Goal: Task Accomplishment & Management: Complete application form

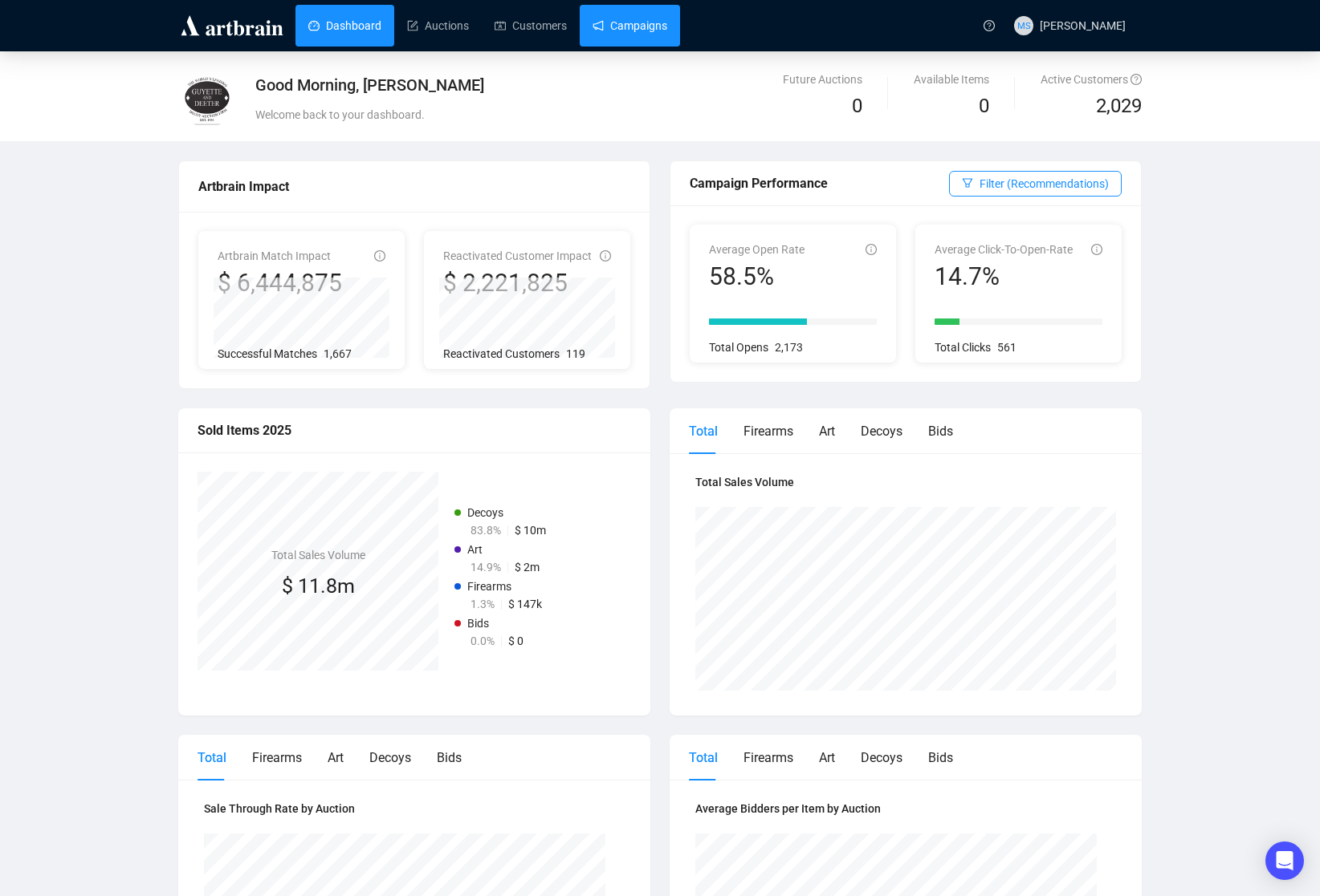
click at [635, 38] on link "Campaigns" at bounding box center [630, 26] width 74 height 42
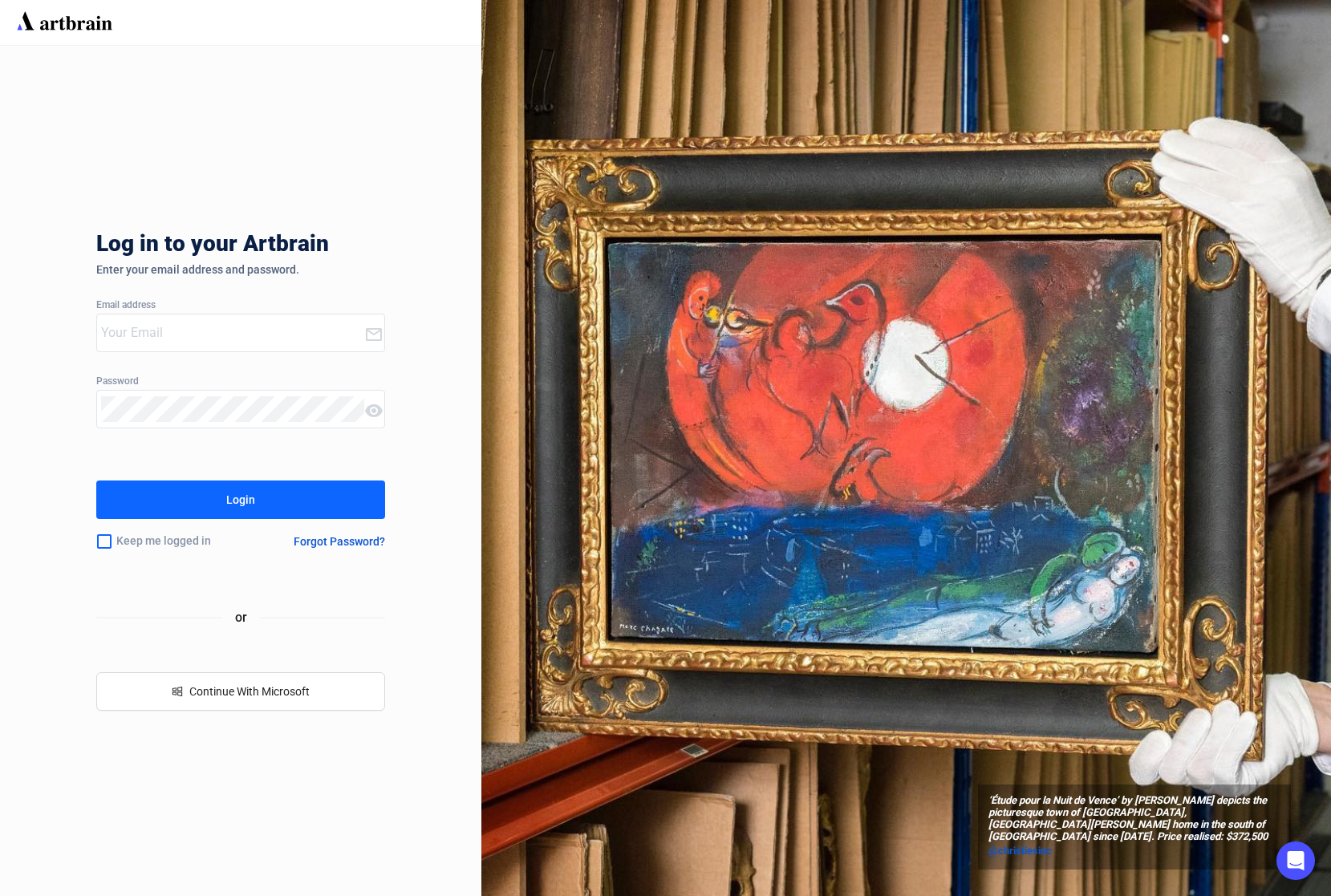
type input "[PERSON_NAME][EMAIL_ADDRESS][DOMAIN_NAME]"
click at [275, 494] on button "Login" at bounding box center [241, 500] width 289 height 39
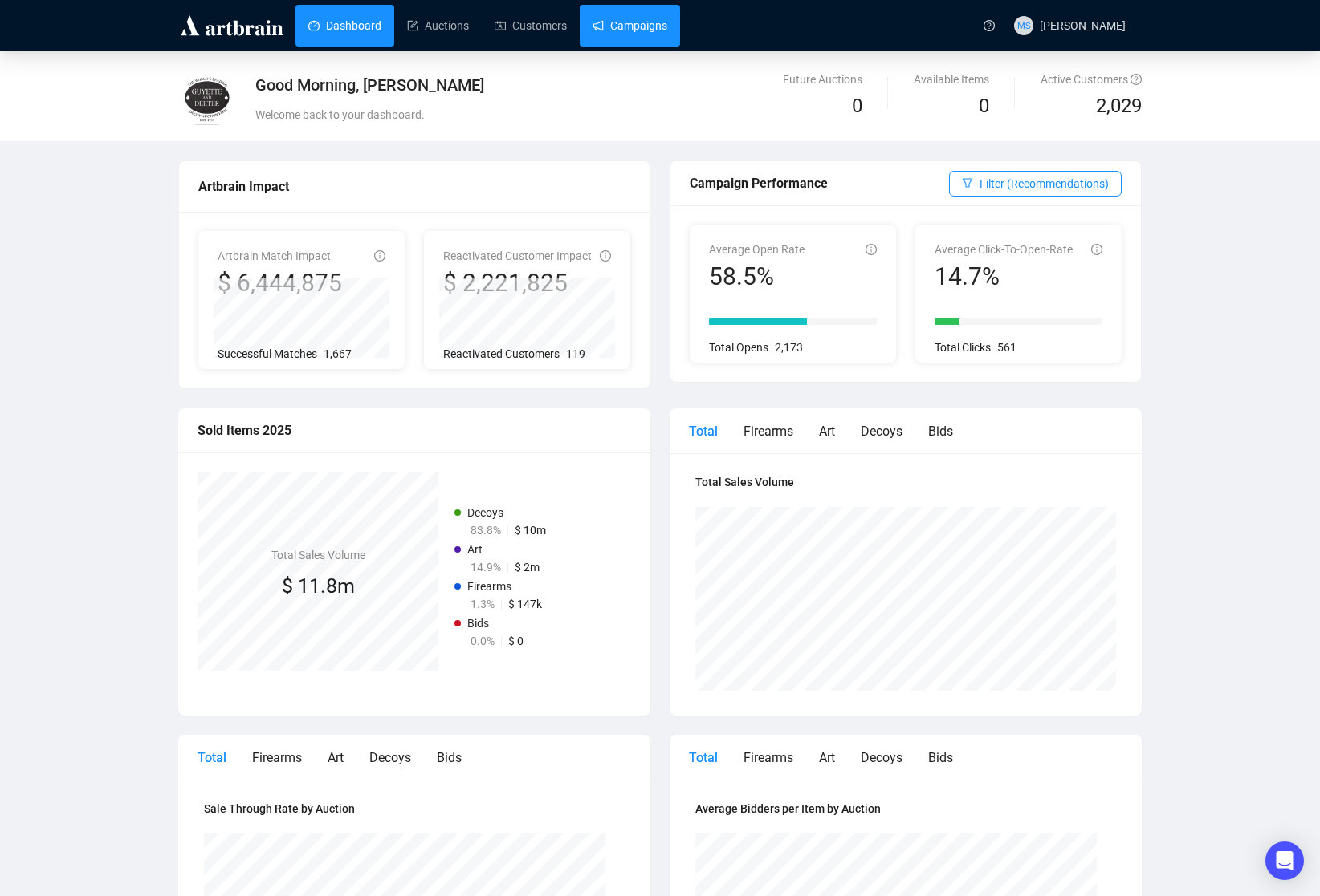
click at [652, 18] on link "Campaigns" at bounding box center [630, 26] width 74 height 42
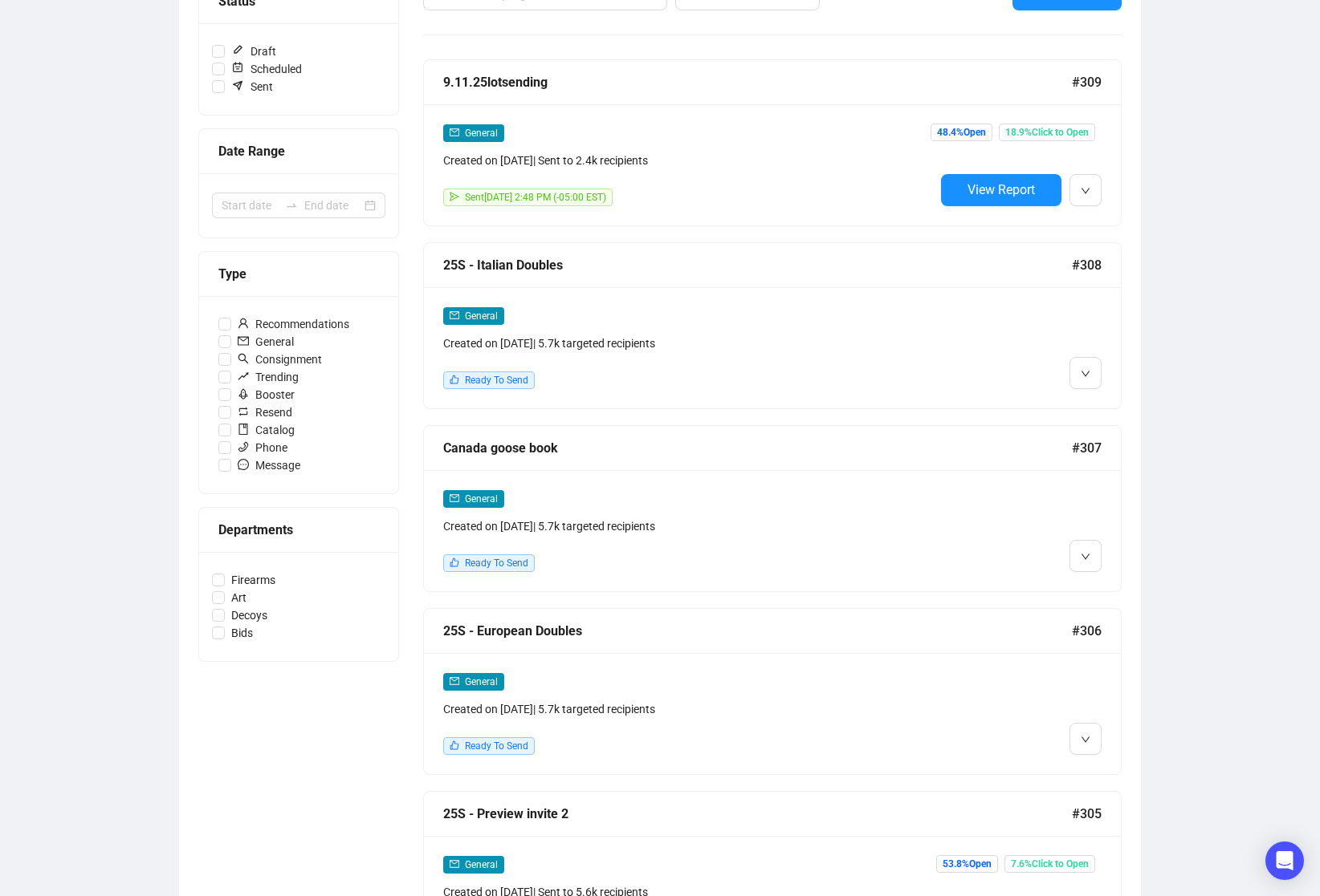
scroll to position [321, 0]
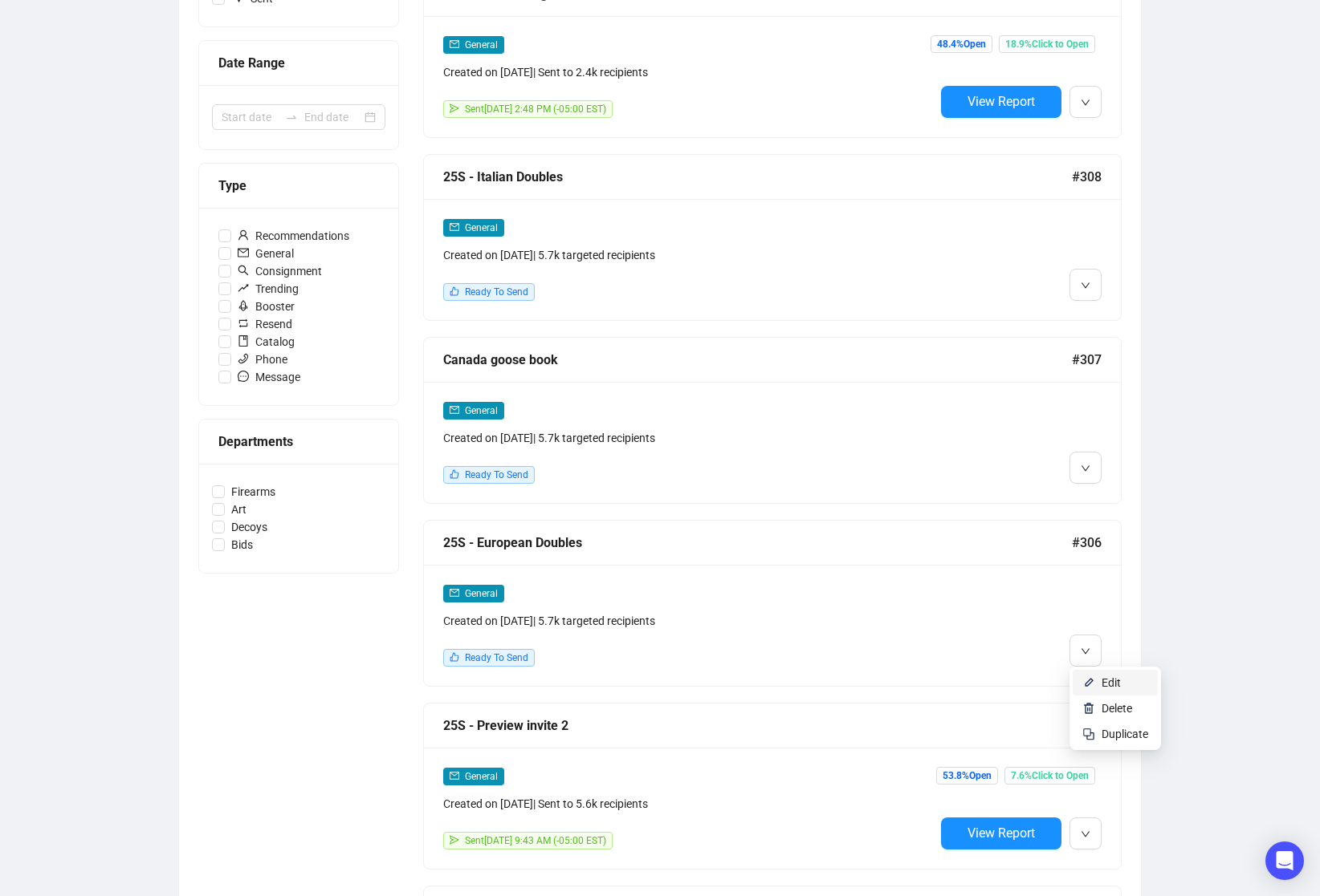
click at [1102, 683] on span "Edit" at bounding box center [1111, 683] width 19 height 13
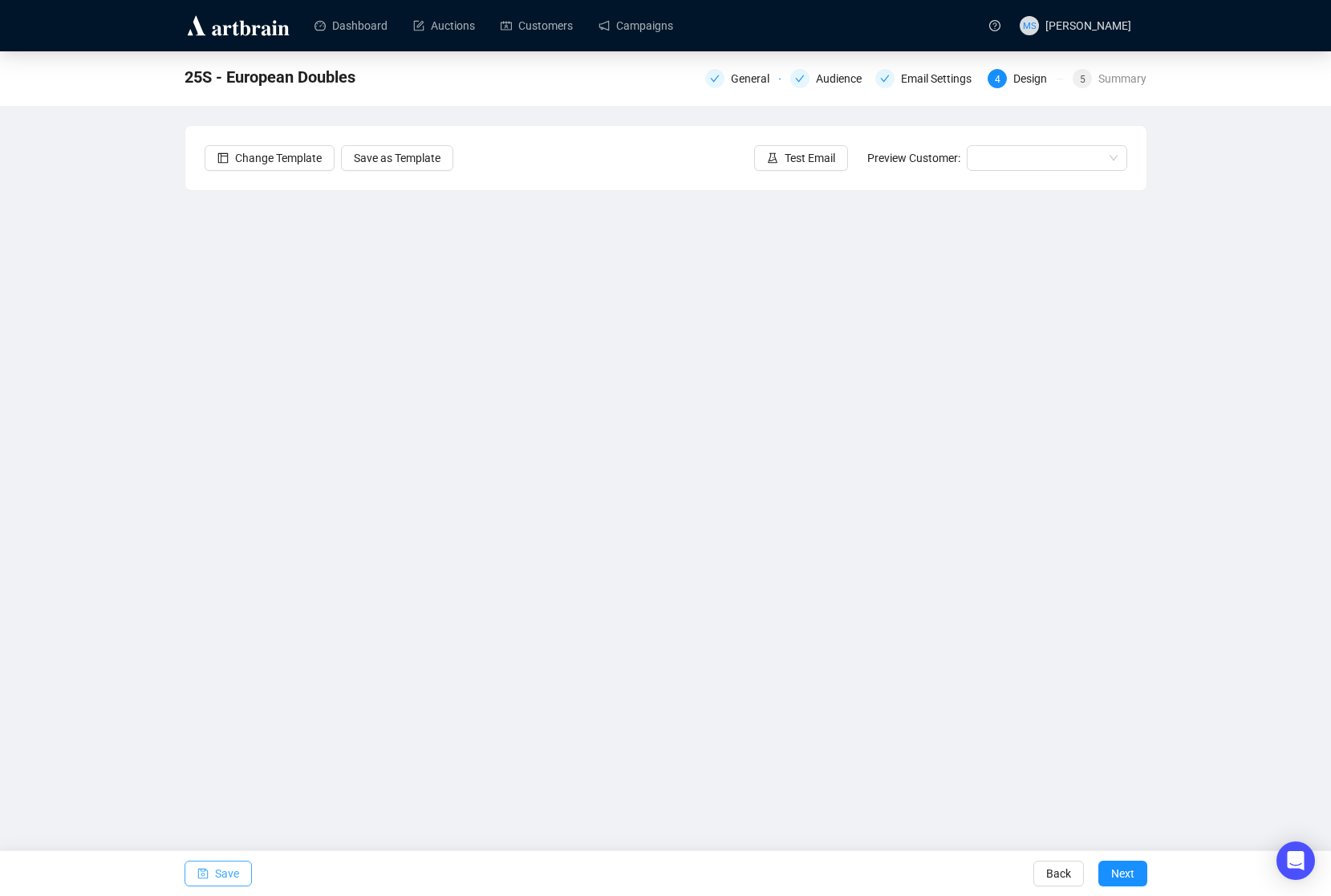
click at [234, 877] on span "Save" at bounding box center [227, 874] width 24 height 45
click at [1123, 870] on span "Next" at bounding box center [1123, 874] width 23 height 45
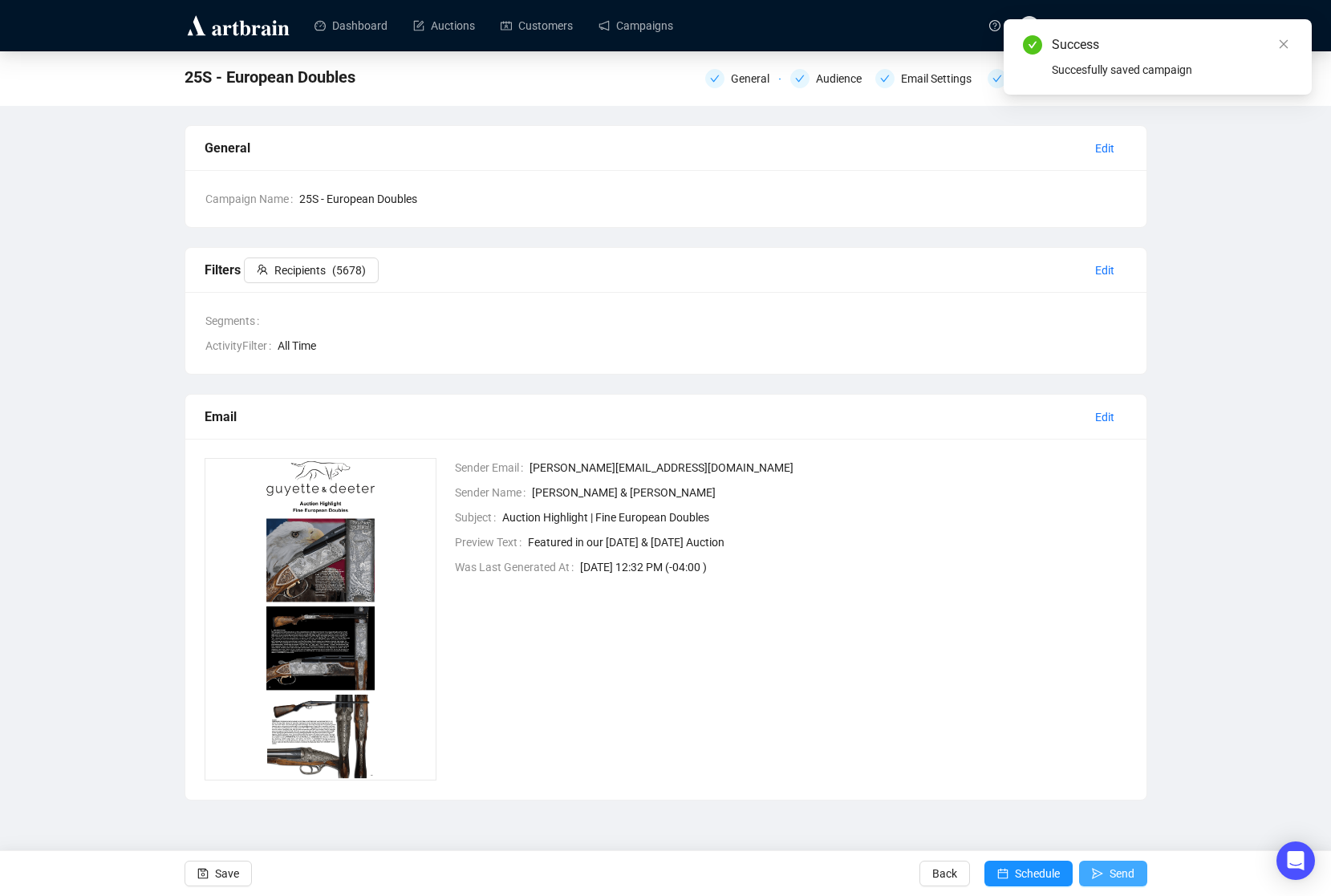
click at [1105, 872] on button "Send" at bounding box center [1114, 874] width 68 height 26
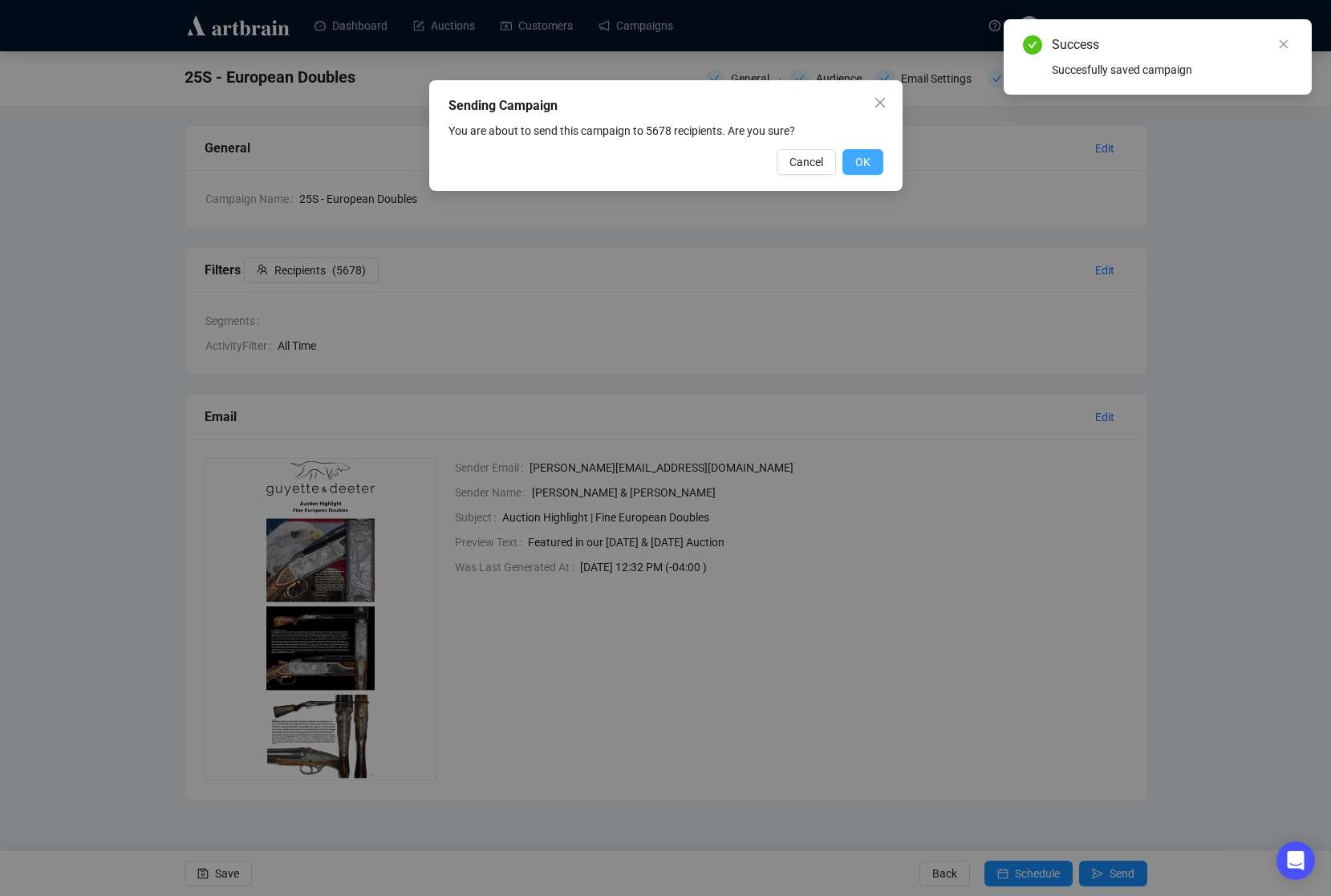
click at [861, 167] on span "OK" at bounding box center [863, 162] width 15 height 18
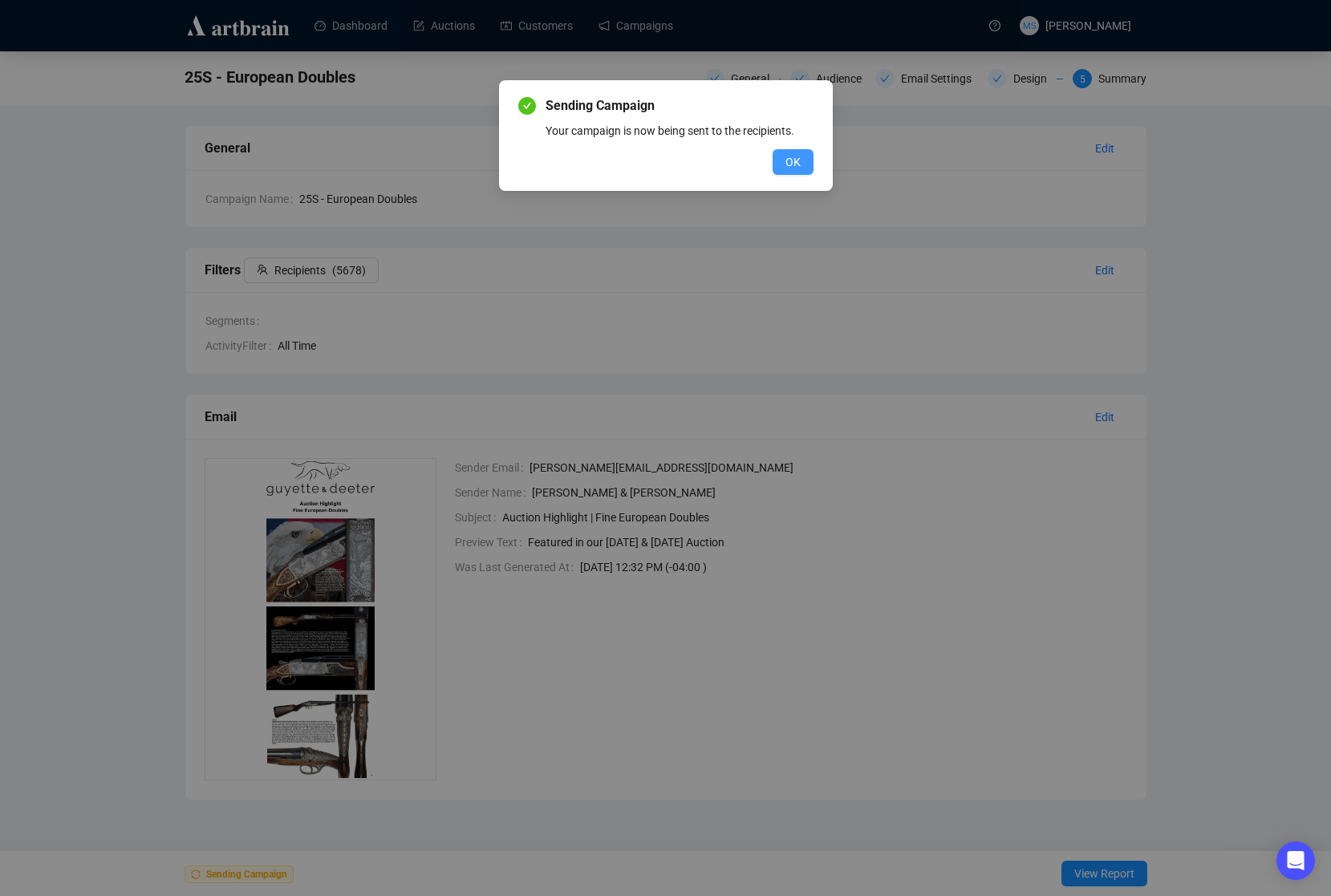
click at [795, 169] on span "OK" at bounding box center [793, 162] width 15 height 18
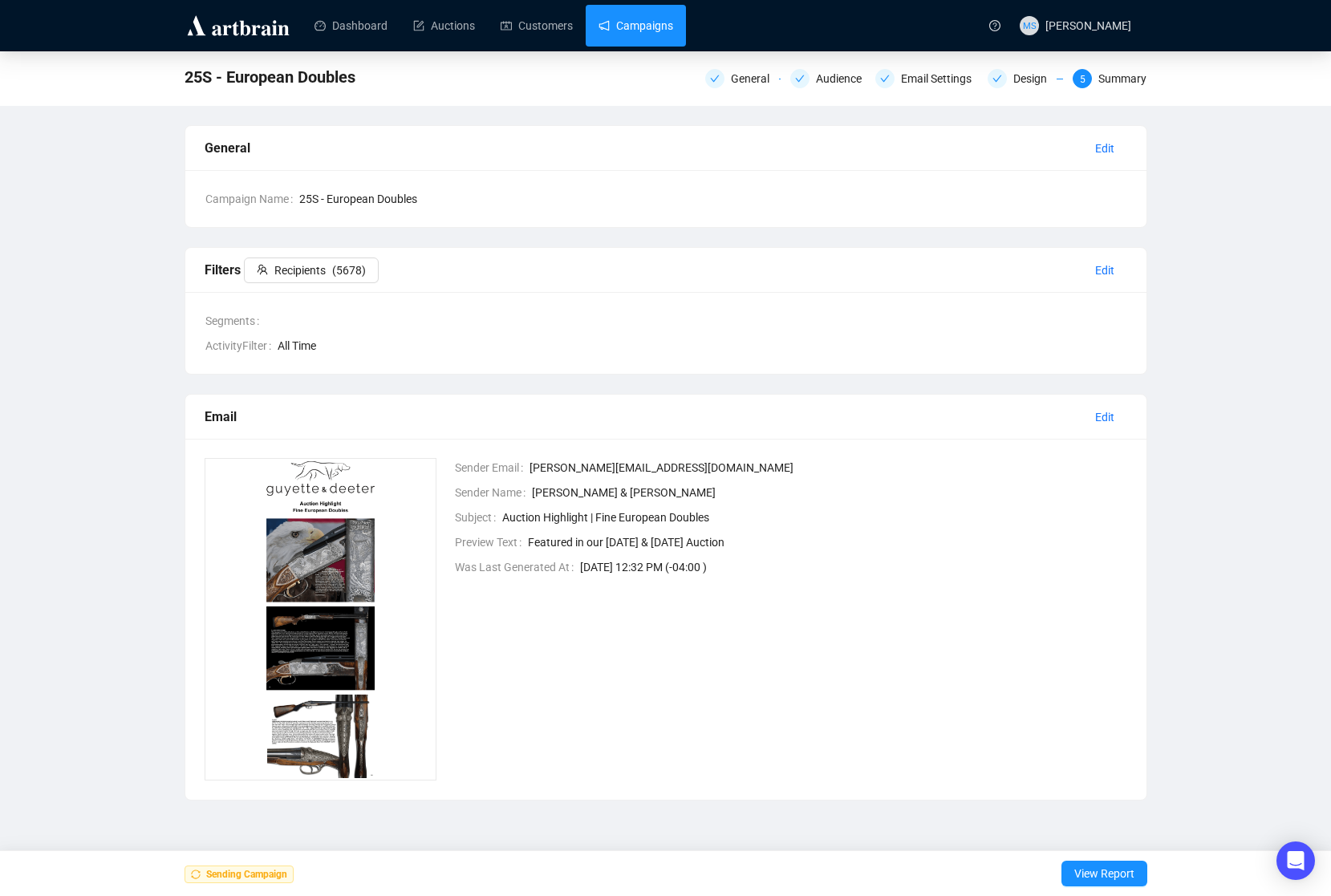
click at [670, 36] on link "Campaigns" at bounding box center [636, 26] width 74 height 42
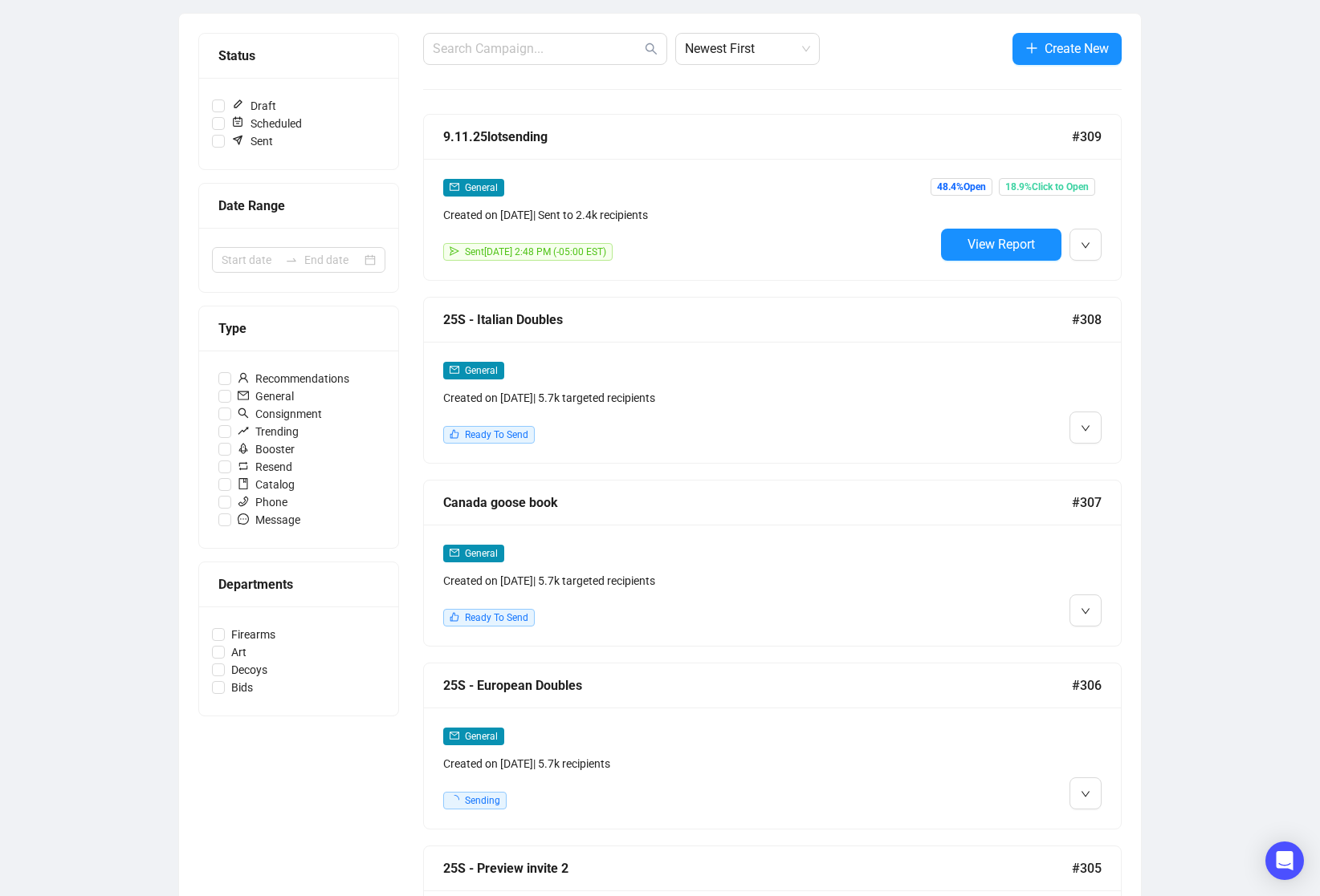
scroll to position [214, 0]
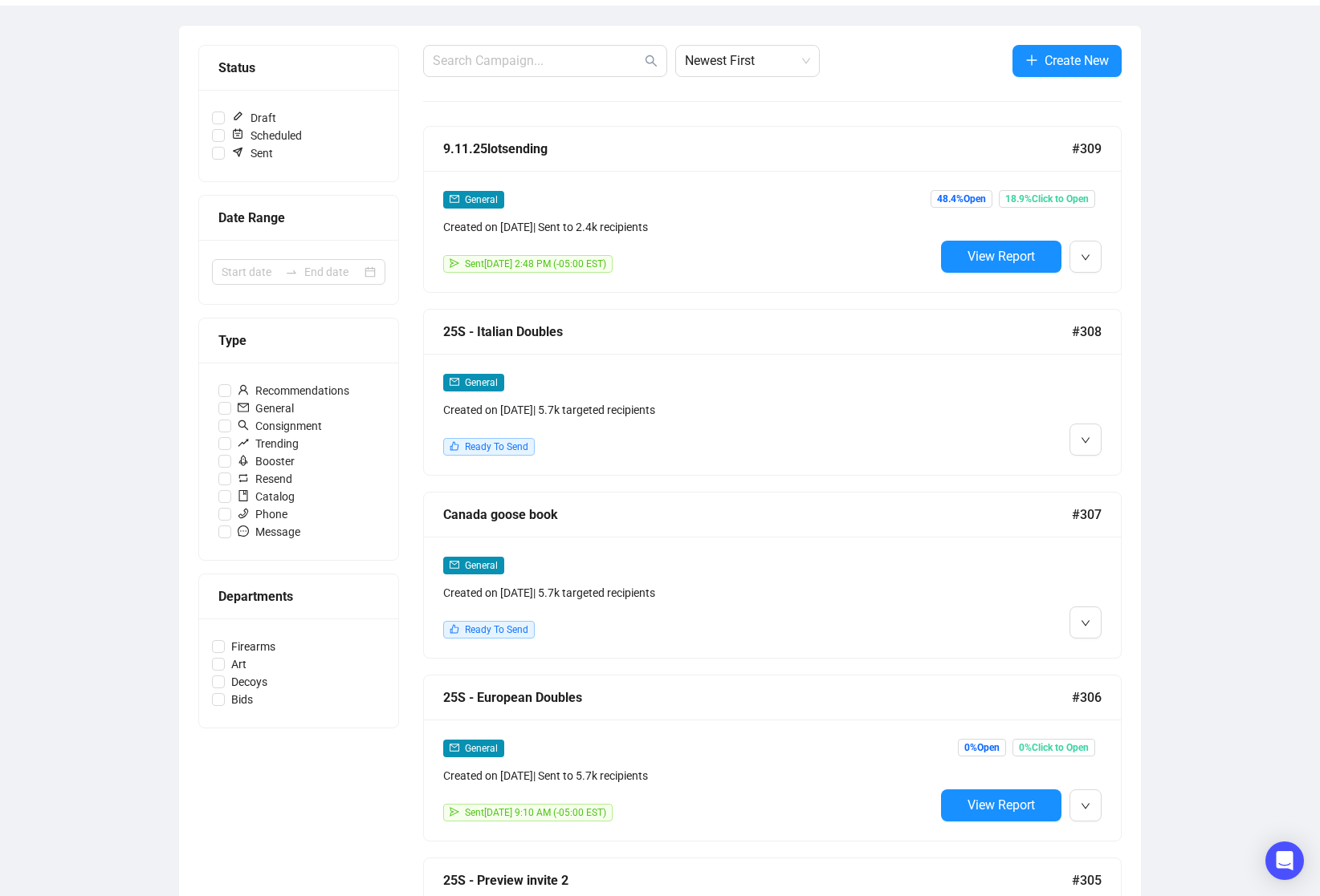
scroll to position [321, 0]
